Goal: Information Seeking & Learning: Understand process/instructions

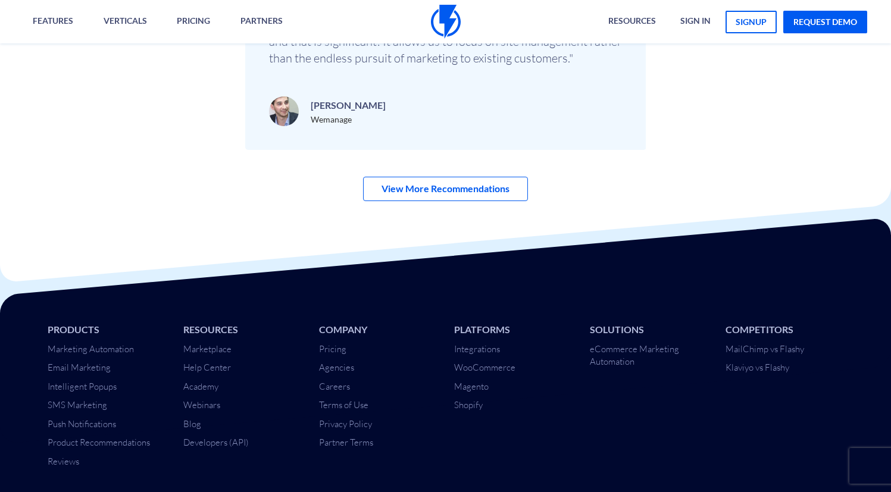
scroll to position [4101, 0]
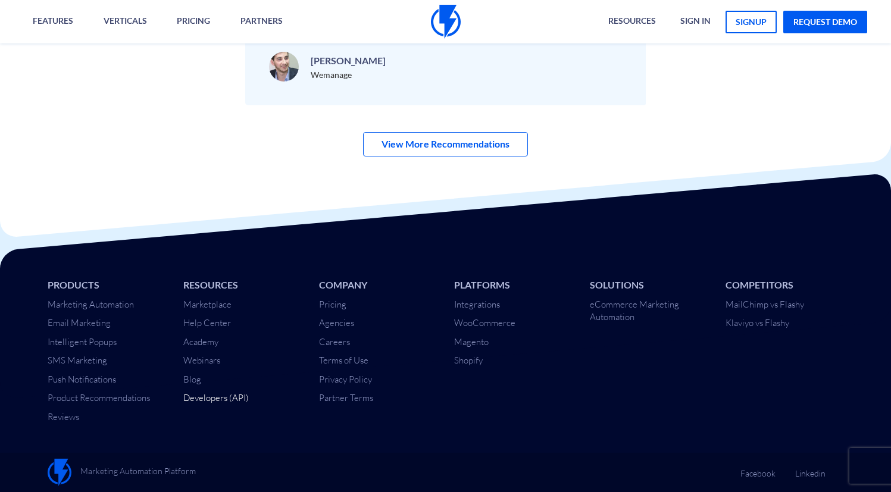
click at [200, 397] on link "Developers (API)" at bounding box center [215, 397] width 65 height 11
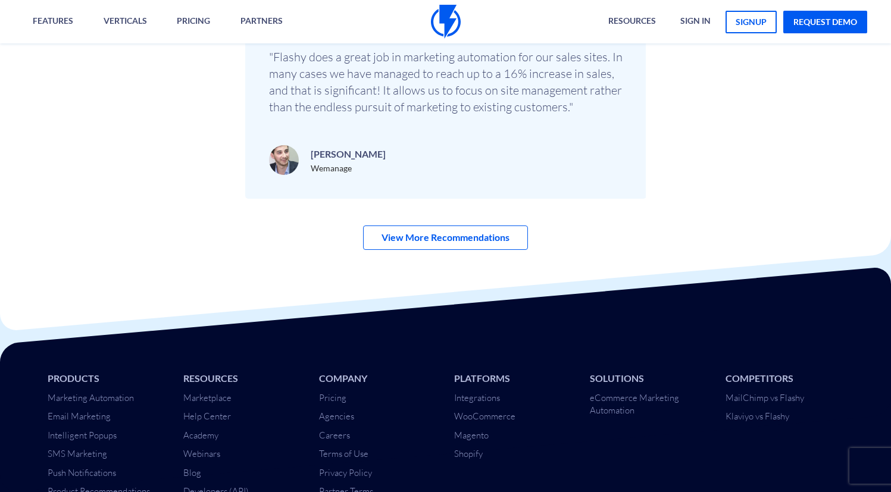
scroll to position [3979, 0]
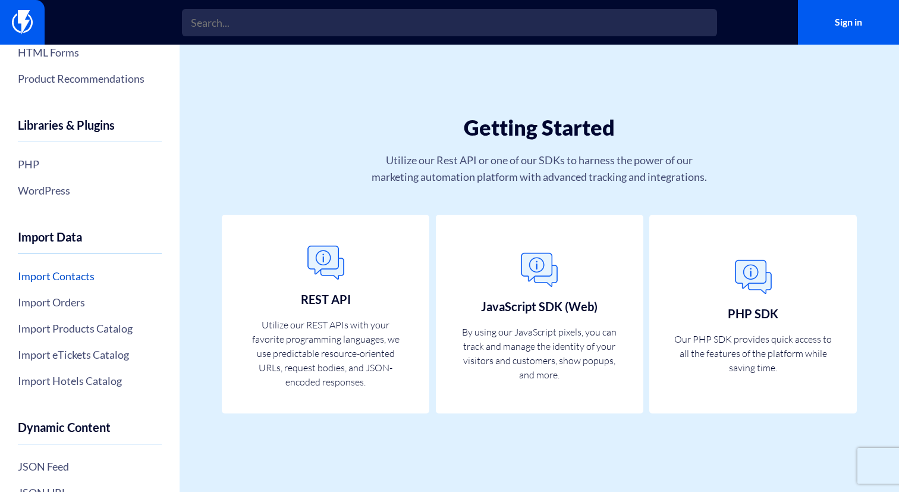
scroll to position [188, 0]
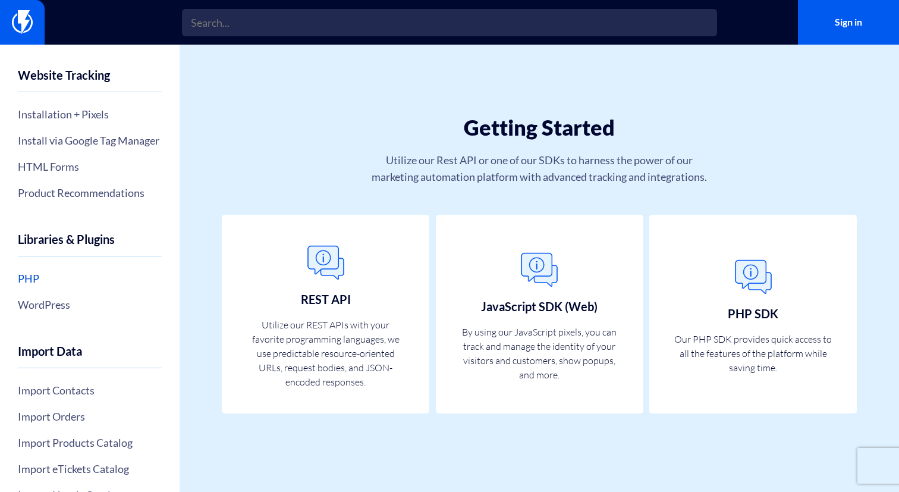
click at [26, 289] on link "PHP" at bounding box center [90, 278] width 144 height 20
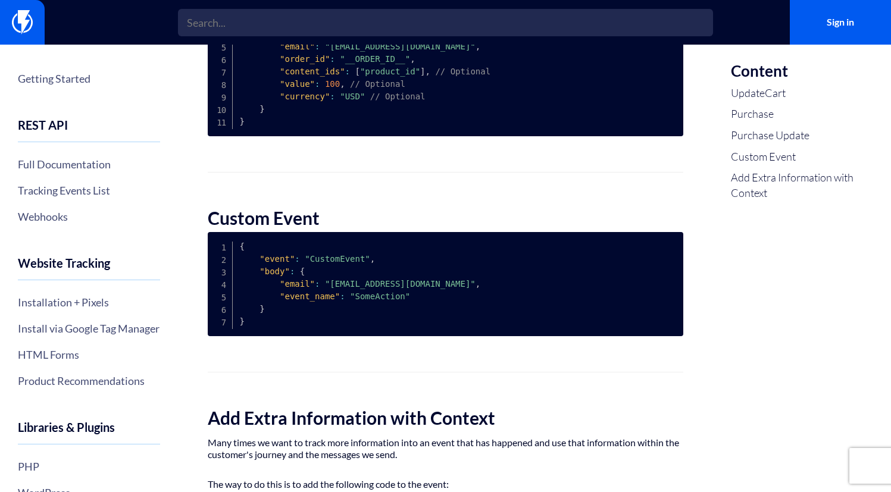
scroll to position [1111, 0]
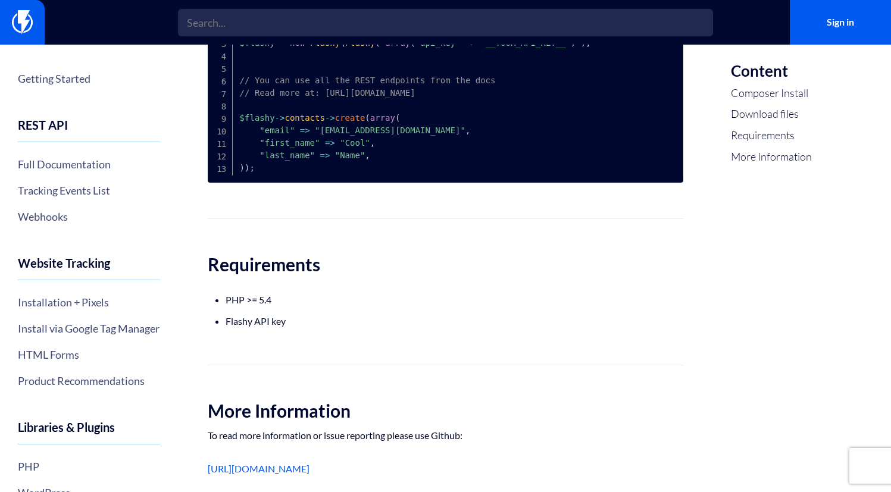
scroll to position [579, 0]
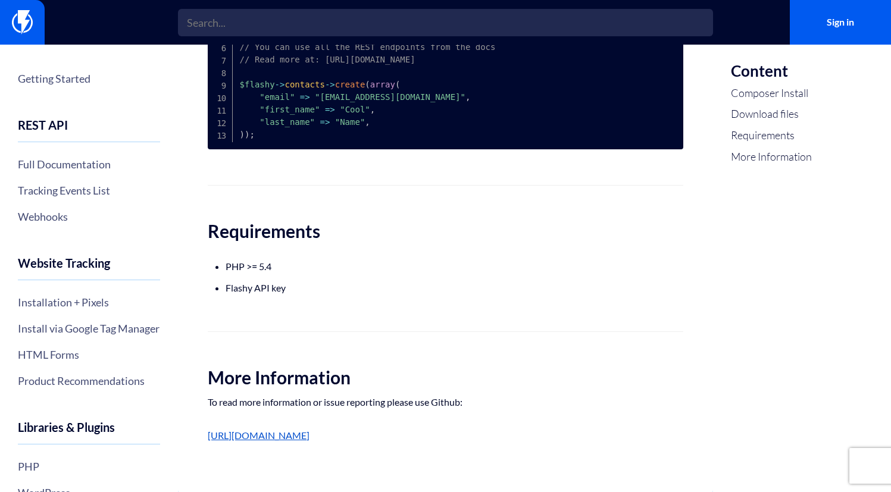
click at [309, 434] on link "[URL][DOMAIN_NAME]" at bounding box center [259, 435] width 102 height 11
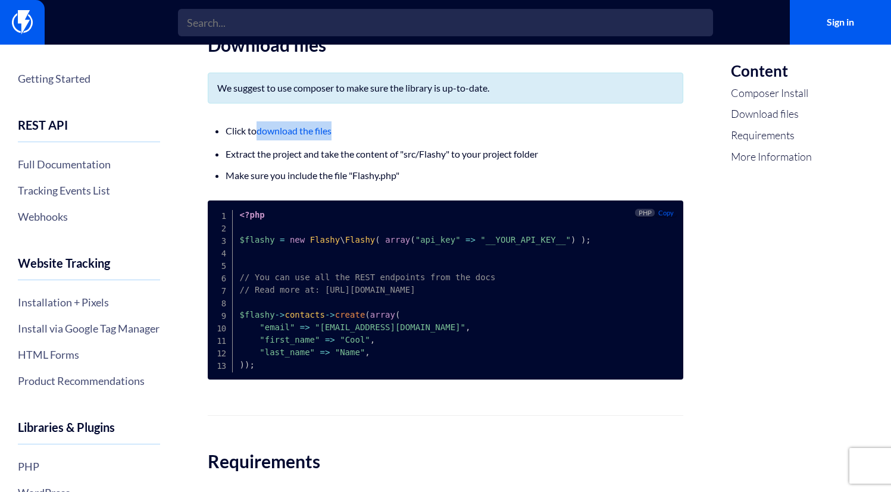
scroll to position [347, 0]
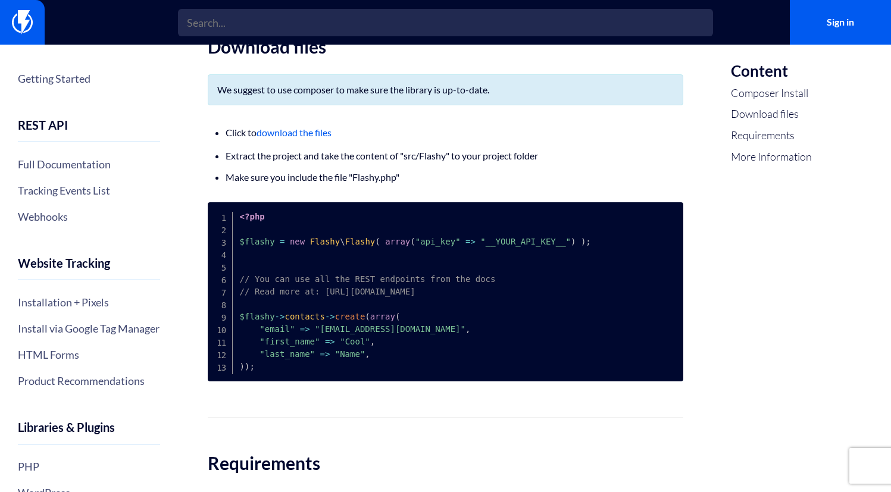
click at [406, 133] on li "Click to download the files" at bounding box center [444, 132] width 439 height 19
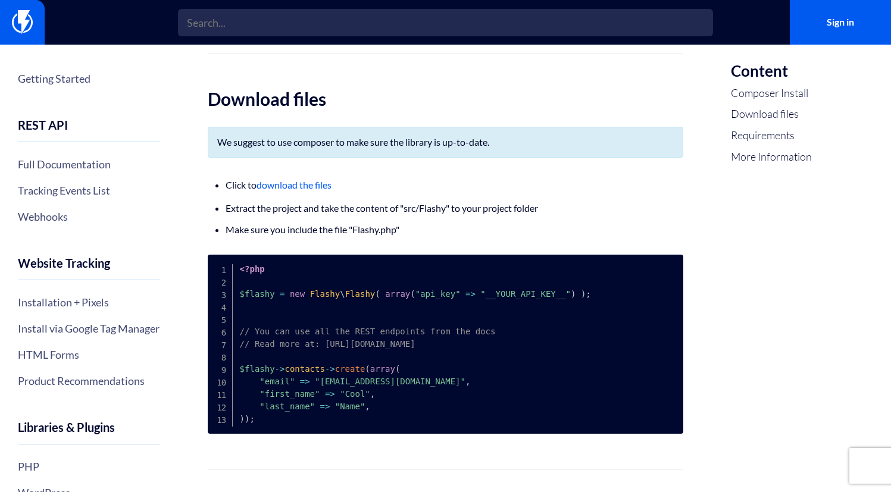
scroll to position [114, 0]
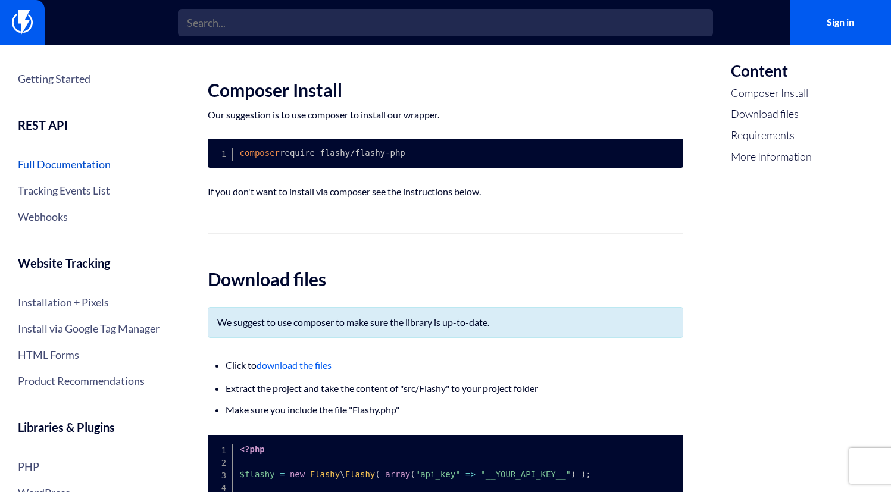
click at [58, 168] on link "Full Documentation" at bounding box center [89, 164] width 142 height 20
